Goal: Task Accomplishment & Management: Complete application form

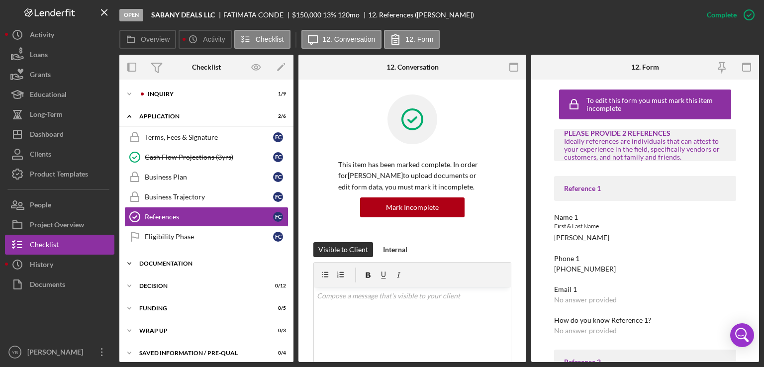
click at [189, 261] on div "Documentation" at bounding box center [210, 264] width 142 height 6
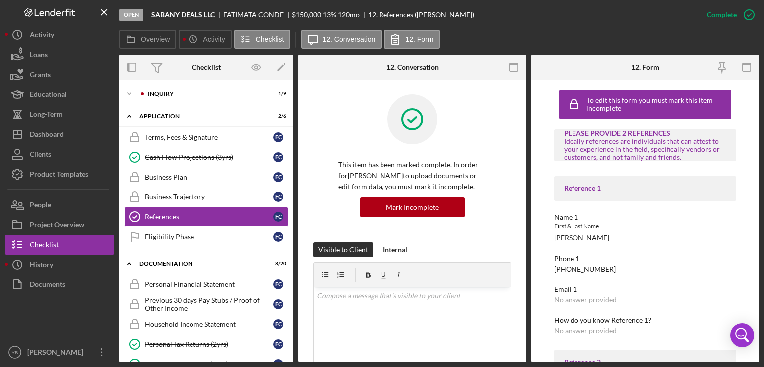
click at [293, 190] on div "Icon/Expander Inquiry 1 / 9 Icon/Expander Application 2 / 6 Terms, Fees & Signa…" at bounding box center [206, 221] width 174 height 283
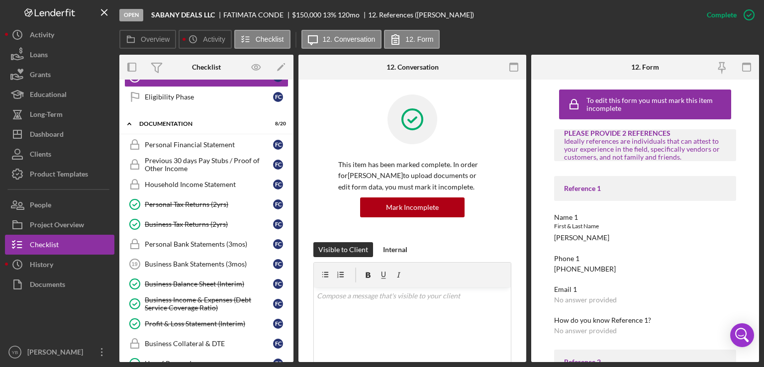
scroll to position [141, 0]
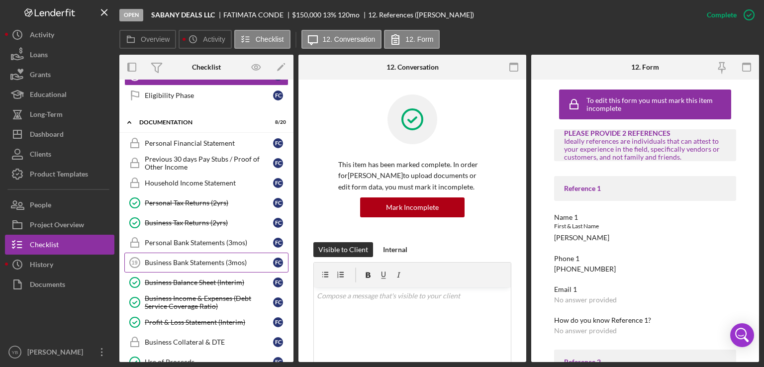
click at [191, 260] on div "Business Bank Statements (3mos)" at bounding box center [209, 263] width 128 height 8
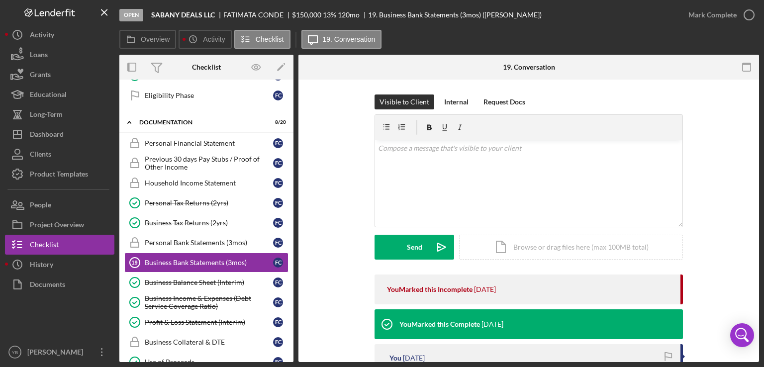
click at [708, 184] on div "Visible to Client Internal Request Docs v Color teal Color pink Remove color Ad…" at bounding box center [528, 185] width 431 height 180
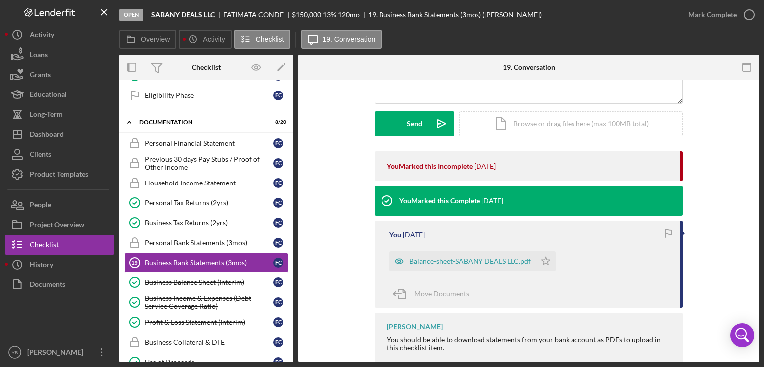
scroll to position [193, 0]
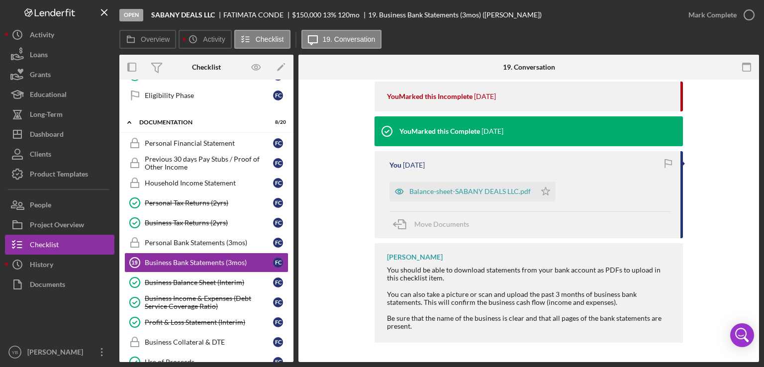
click at [743, 173] on div "Visible to Client Internal Request Docs v Color teal Color pink Remove color Ad…" at bounding box center [529, 125] width 461 height 476
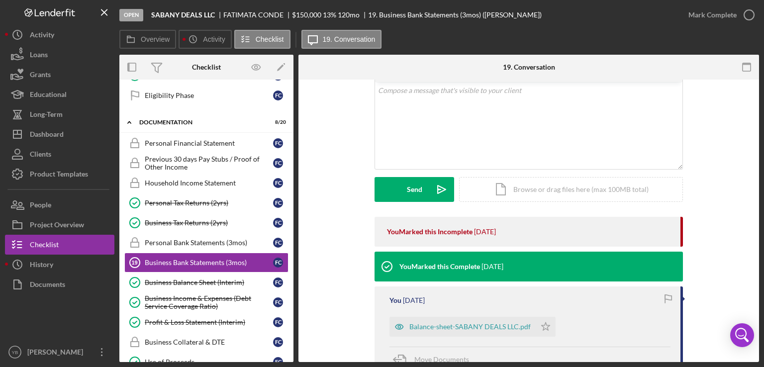
scroll to position [34, 0]
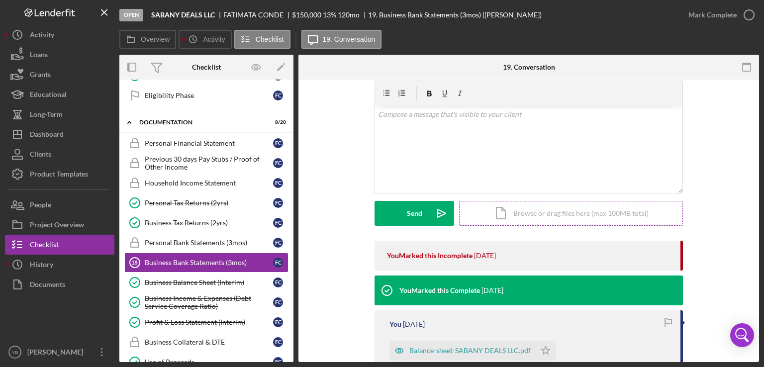
click at [574, 213] on div "Icon/Document Browse or drag files here (max 100MB total) Tap to choose files o…" at bounding box center [571, 213] width 224 height 25
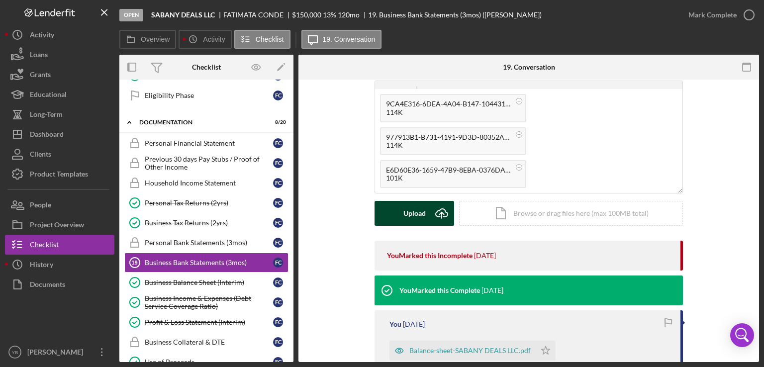
click at [406, 214] on div "Upload" at bounding box center [415, 213] width 22 height 25
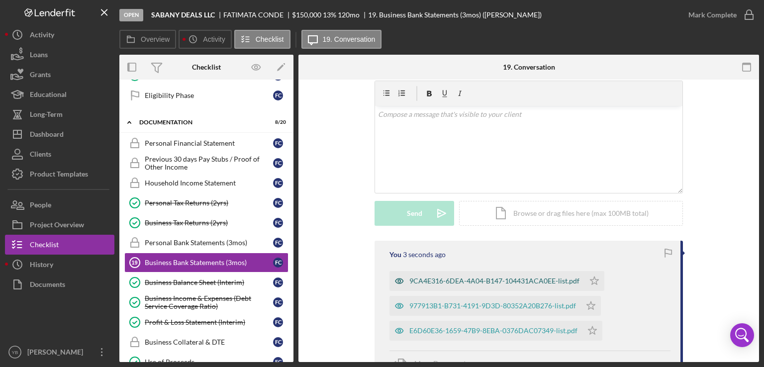
click at [448, 279] on div "9CA4E316-6DEA-4A04-B147-104431ACA0EE-list.pdf" at bounding box center [494, 281] width 170 height 8
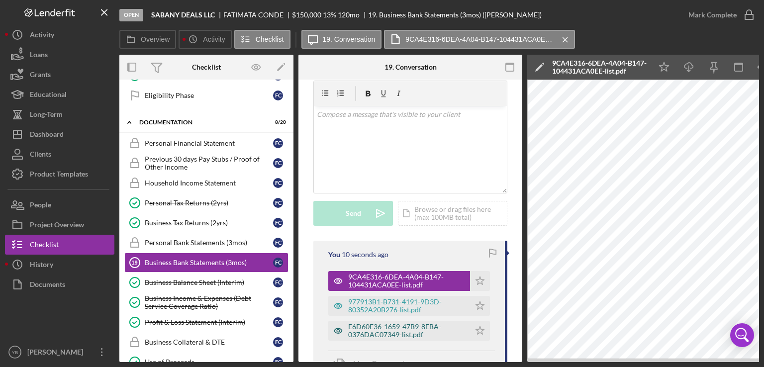
click at [408, 327] on div "E6D60E36-1659-47B9-8EBA-0376DAC07349-list.pdf" at bounding box center [406, 331] width 117 height 16
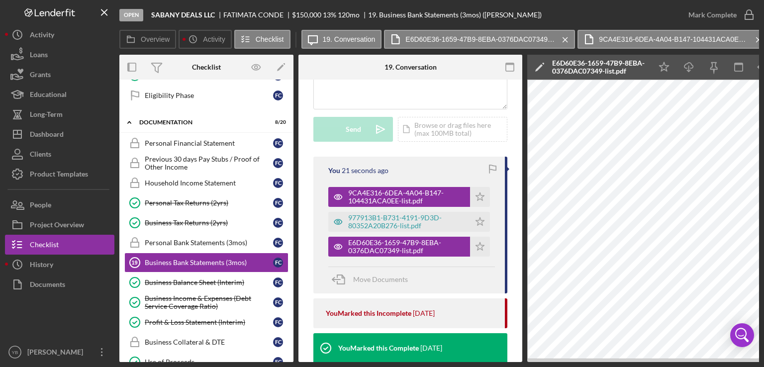
scroll to position [121, 0]
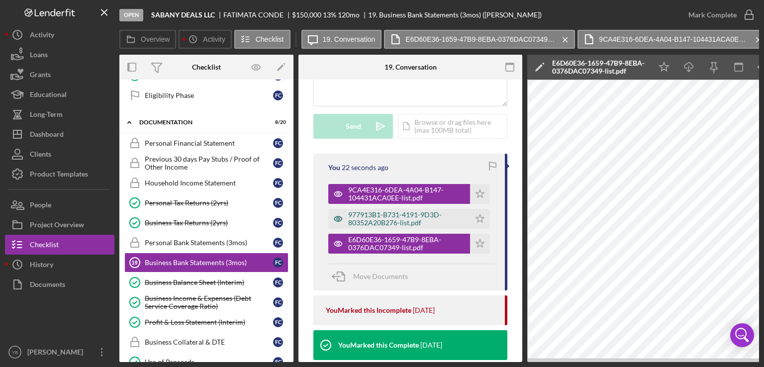
click at [407, 222] on div "977913B1-B731-4191-9D3D-80352A20B276-list.pdf" at bounding box center [406, 219] width 117 height 16
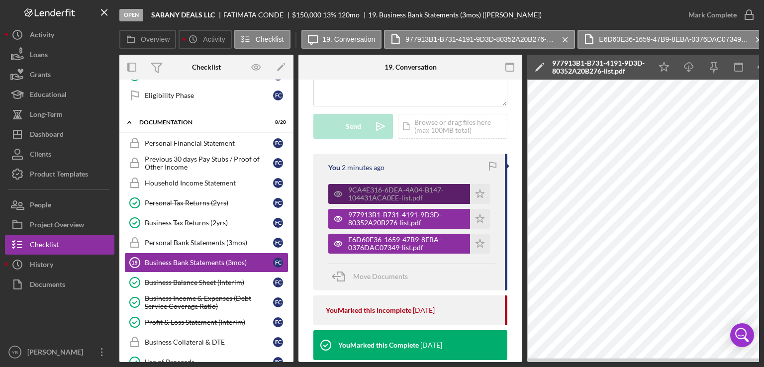
click at [430, 194] on div "9CA4E316-6DEA-4A04-B147-104431ACA0EE-list.pdf" at bounding box center [406, 194] width 117 height 16
click at [424, 361] on div "Open SABANY DEALS LLC [PERSON_NAME] $150,000 $150,000 13 % 120 mo 19. Business …" at bounding box center [382, 183] width 764 height 367
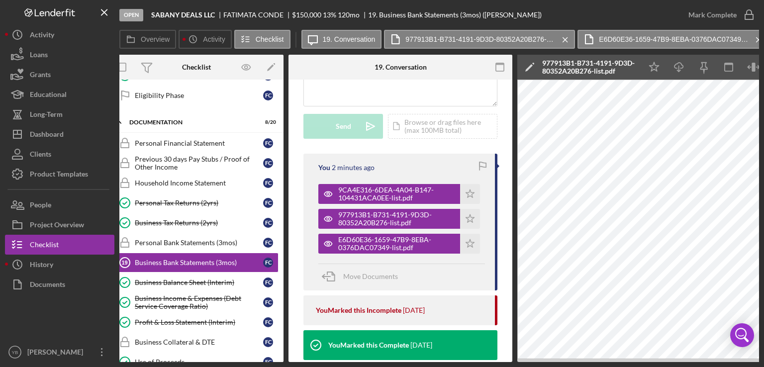
scroll to position [0, 8]
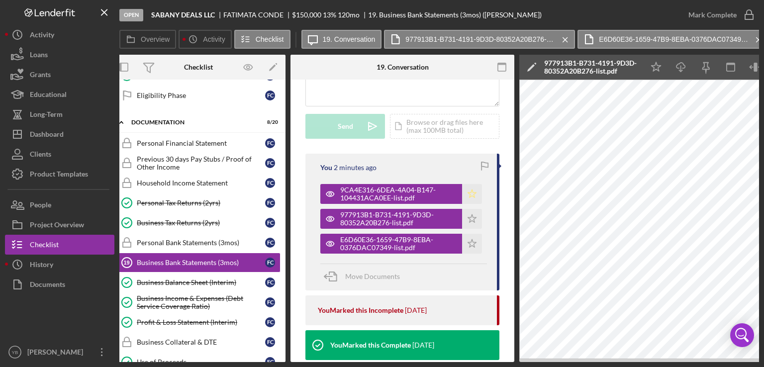
click at [469, 195] on icon "Icon/Star" at bounding box center [472, 194] width 20 height 20
click at [468, 219] on polygon "button" at bounding box center [472, 218] width 8 height 8
click at [468, 246] on polygon "button" at bounding box center [472, 243] width 8 height 8
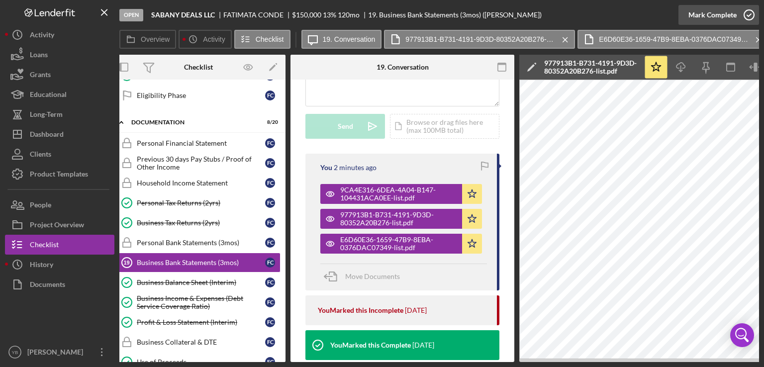
click at [716, 18] on div "Mark Complete" at bounding box center [713, 15] width 48 height 20
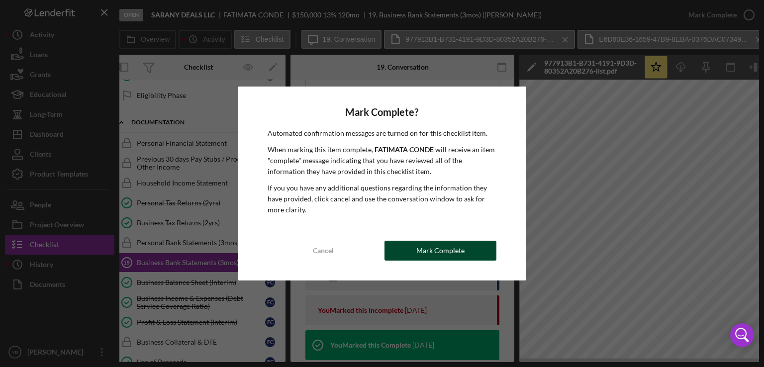
click at [421, 253] on div "Mark Complete" at bounding box center [440, 251] width 48 height 20
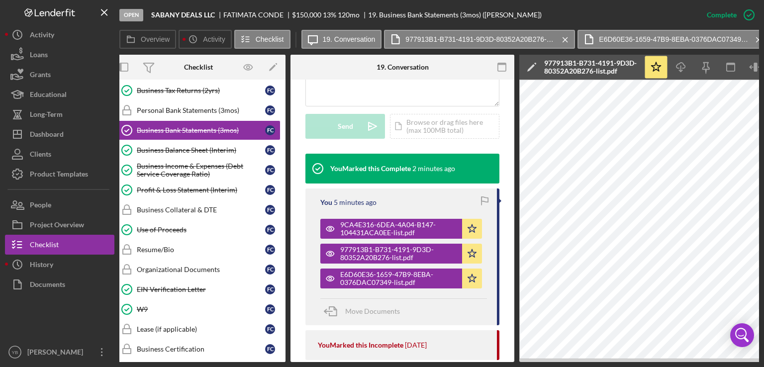
scroll to position [280, 0]
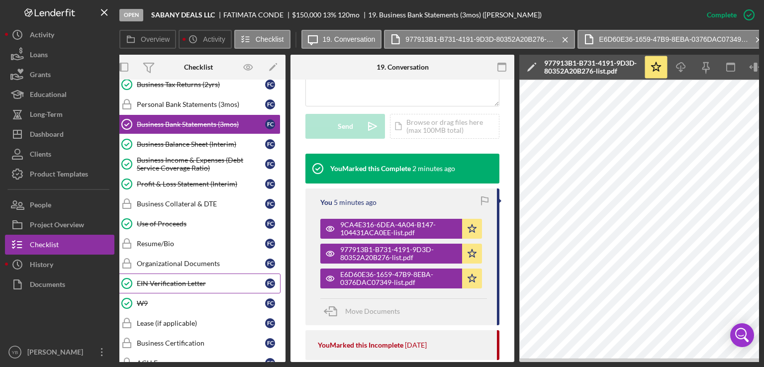
click at [155, 281] on div "EIN Verification Letter" at bounding box center [201, 284] width 128 height 8
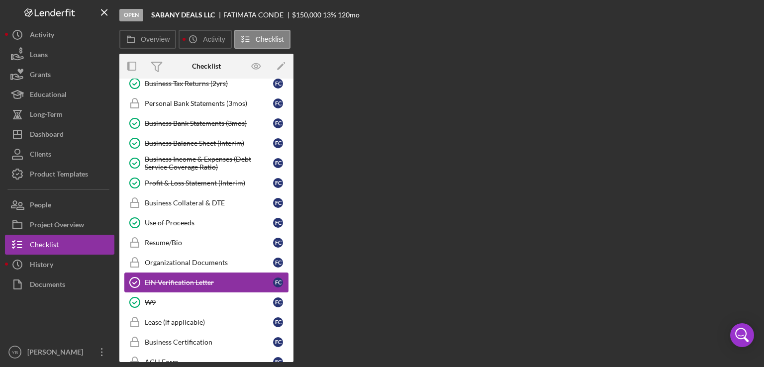
click at [155, 281] on div "EIN Verification Letter" at bounding box center [209, 283] width 128 height 8
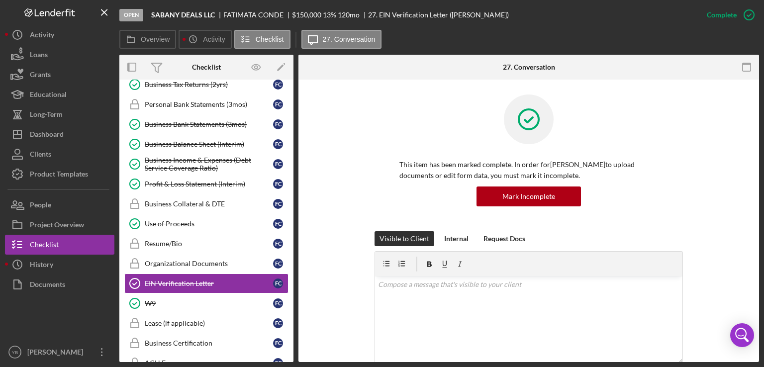
click at [728, 189] on div "This item has been marked complete. In order for [PERSON_NAME] to upload docume…" at bounding box center [528, 163] width 431 height 137
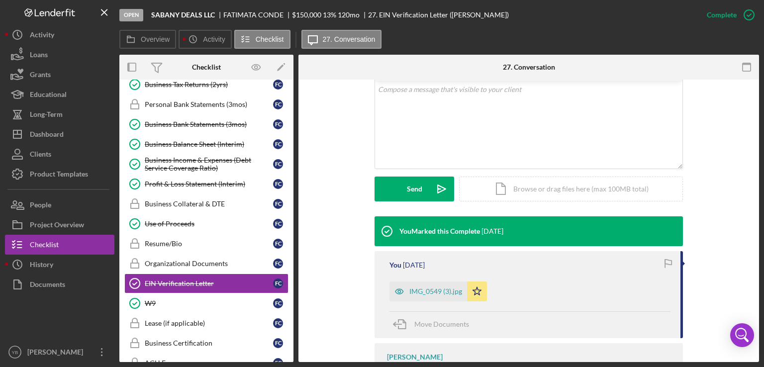
scroll to position [199, 0]
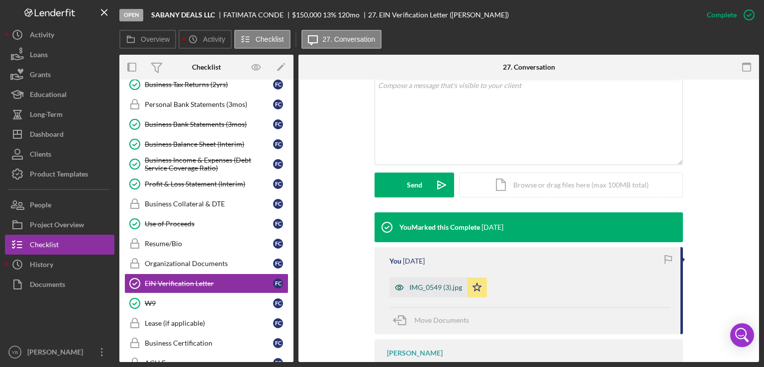
click at [418, 290] on div "IMG_0549 (3).jpg" at bounding box center [435, 288] width 53 height 8
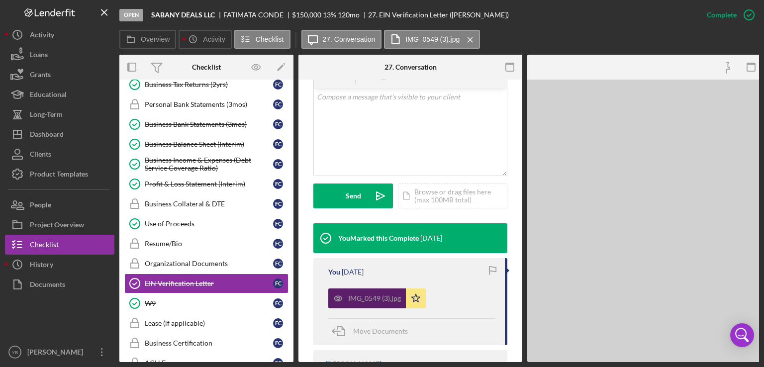
scroll to position [210, 0]
